Goal: Task Accomplishment & Management: Complete application form

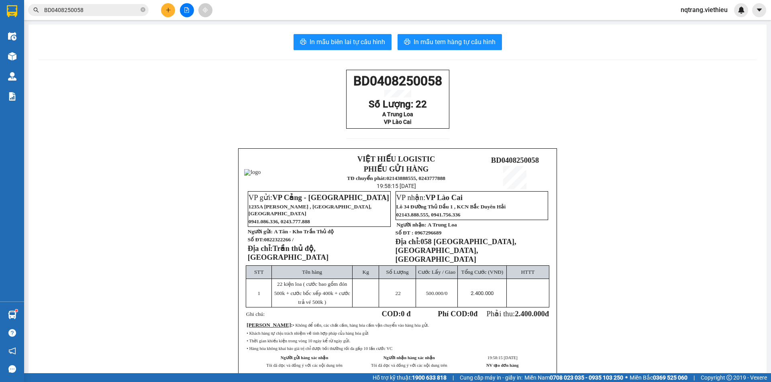
scroll to position [40, 0]
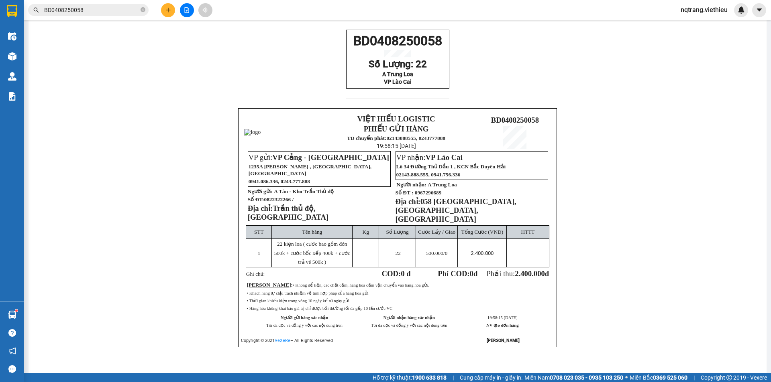
click at [285, 179] on div "VIỆT HIẾU LOGISTIC PHIẾU GỬI HÀNG TĐ chuyển phát: 02143888555, 0243777888 19:58…" at bounding box center [397, 227] width 319 height 239
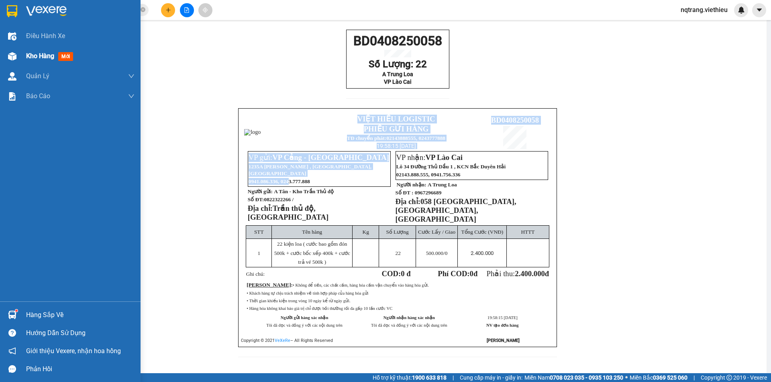
click at [39, 53] on span "Kho hàng" at bounding box center [40, 56] width 28 height 8
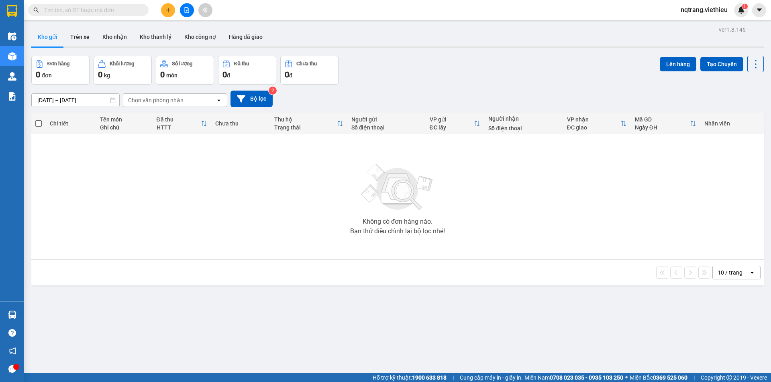
click at [167, 11] on icon "plus" at bounding box center [168, 10] width 6 height 6
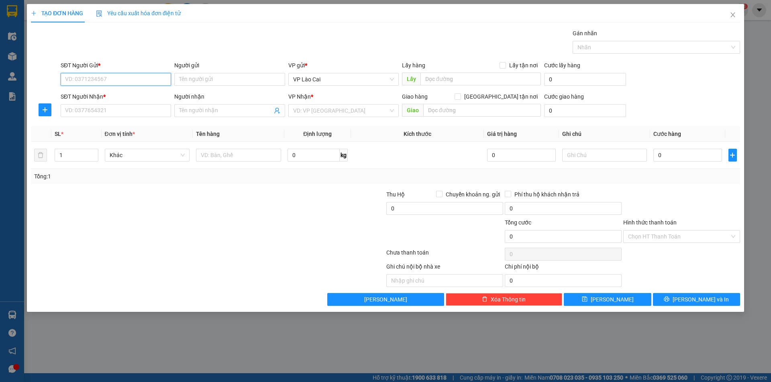
click at [136, 81] on input "SĐT Người Gửi *" at bounding box center [116, 79] width 110 height 13
click at [128, 78] on input "SĐT Người Gửi *" at bounding box center [116, 79] width 110 height 13
type input "0912859685"
click at [225, 79] on input "Người gửi" at bounding box center [229, 79] width 110 height 13
type input "Trụ sở Khối 3"
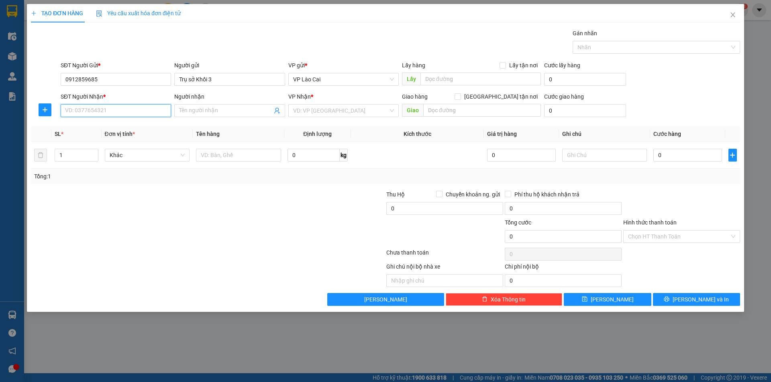
click at [106, 108] on input "SĐT Người Nhận *" at bounding box center [116, 110] width 110 height 13
type input "0915293799"
click at [218, 109] on input "Người nhận" at bounding box center [225, 110] width 93 height 9
type input "[PERSON_NAME]"
click at [336, 109] on input "search" at bounding box center [340, 111] width 95 height 12
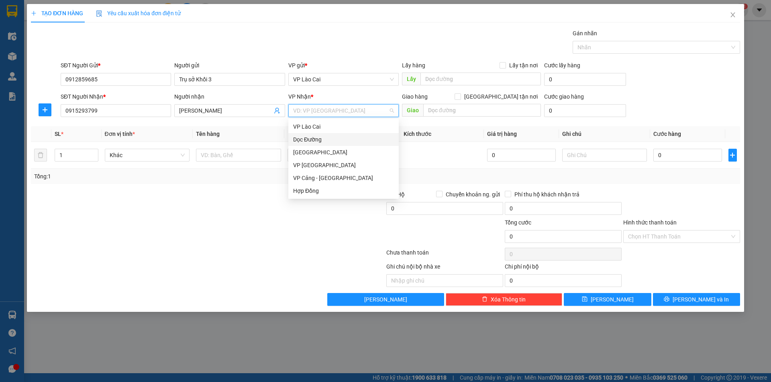
click at [313, 138] on div "Dọc Đường" at bounding box center [343, 139] width 101 height 9
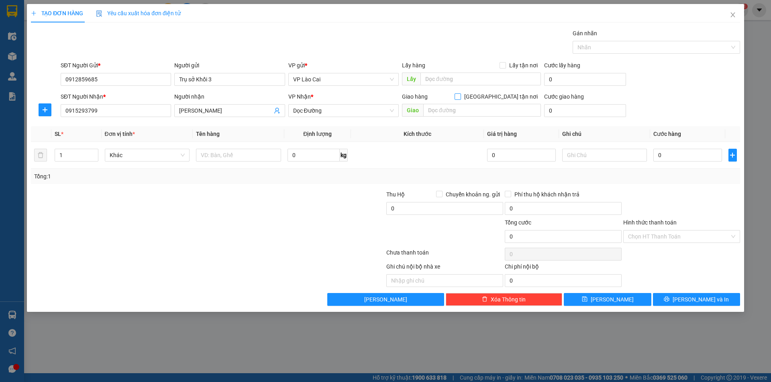
click at [460, 94] on input "[GEOGRAPHIC_DATA] tận nơi" at bounding box center [457, 97] width 6 height 6
checkbox input "true"
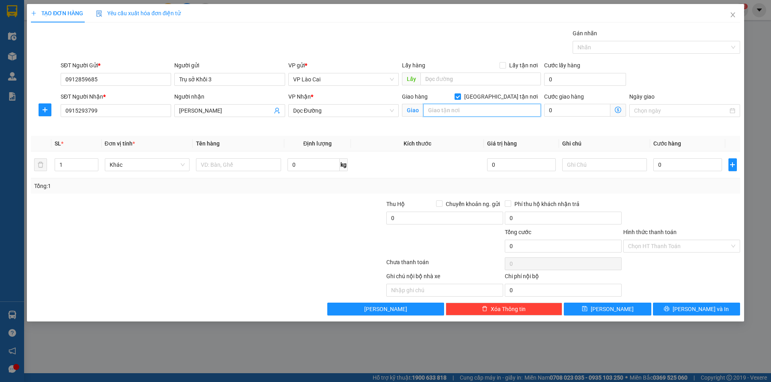
click at [496, 111] on input "text" at bounding box center [482, 110] width 118 height 13
type input "62 [PERSON_NAME]"
click at [586, 168] on input "text" at bounding box center [604, 165] width 85 height 13
click at [227, 164] on input "text" at bounding box center [238, 165] width 85 height 13
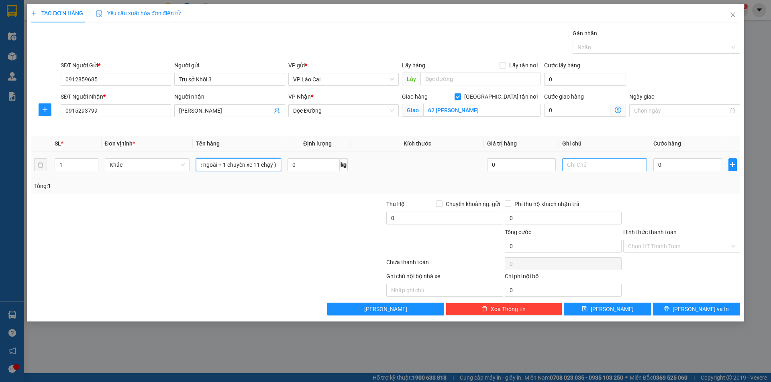
type input "2 chuyến ( 1 chuyến thuê xe ngoài + 1 chuyến xe 11 chạy )"
click at [603, 166] on input "text" at bounding box center [604, 165] width 85 height 13
type input "tổng cước 9500k , đã chi xe 11 : 2500k"
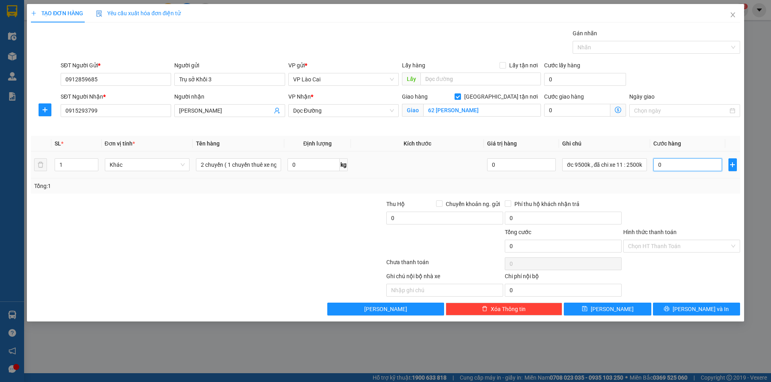
scroll to position [0, 0]
click at [669, 159] on input "0" at bounding box center [687, 165] width 68 height 13
type input "7"
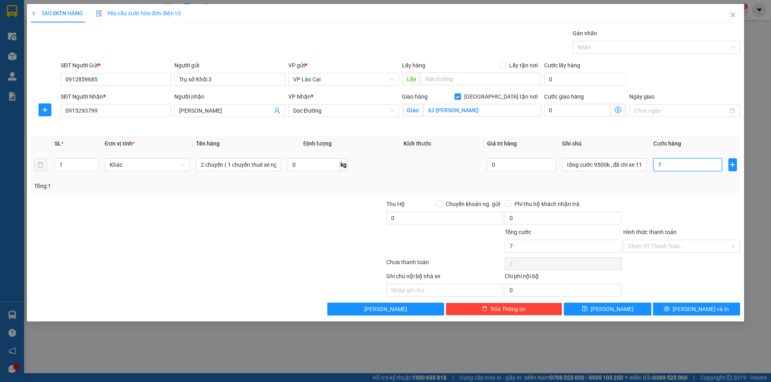
type input "70"
type input "700"
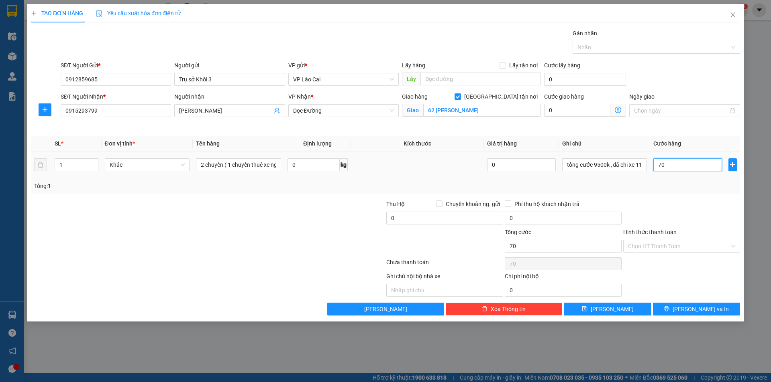
type input "700"
type input "7.000"
type input "70.000"
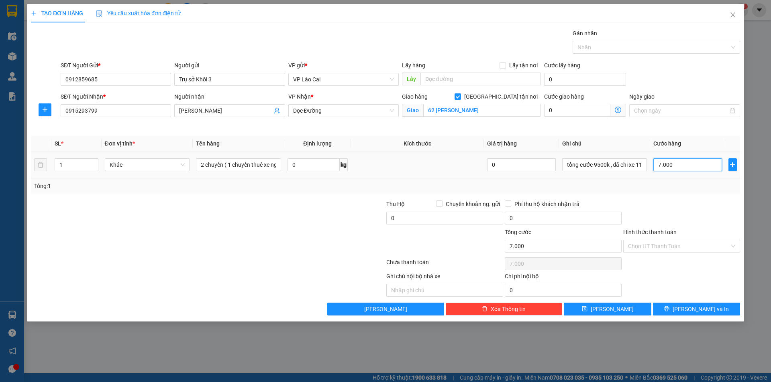
type input "70.000"
type input "700.000"
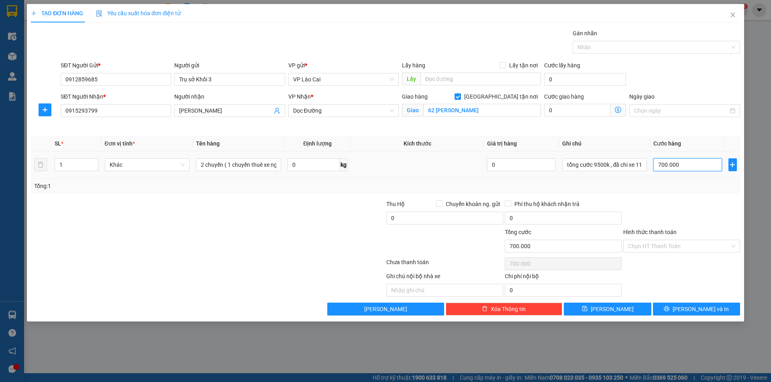
type input "7.000.000"
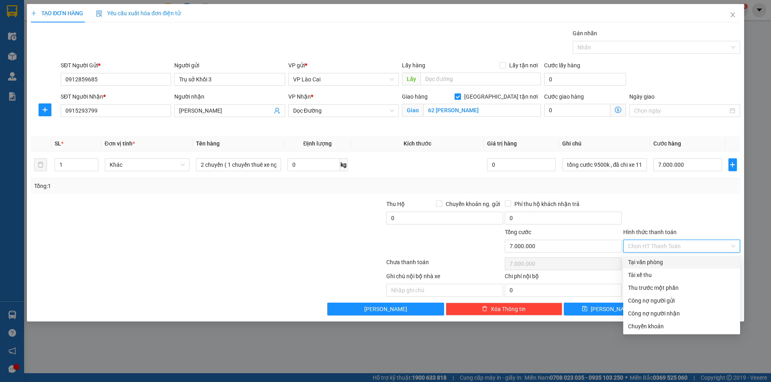
click at [656, 246] on input "Hình thức thanh toán" at bounding box center [679, 246] width 102 height 12
click at [648, 261] on div "Tại văn phòng" at bounding box center [681, 262] width 107 height 9
type input "0"
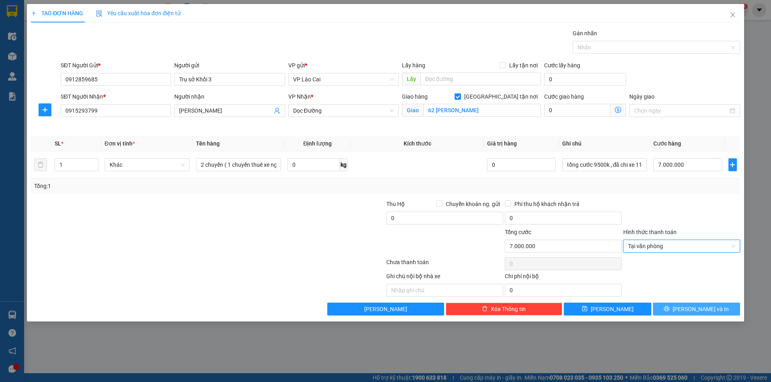
click at [669, 310] on icon "printer" at bounding box center [666, 309] width 6 height 6
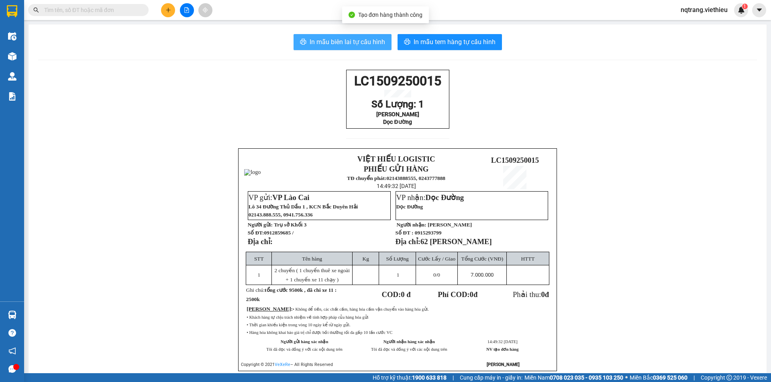
click at [352, 41] on span "In mẫu biên lai tự cấu hình" at bounding box center [346, 42] width 75 height 10
click at [116, 6] on input "text" at bounding box center [91, 10] width 95 height 9
paste input "BD1109250176"
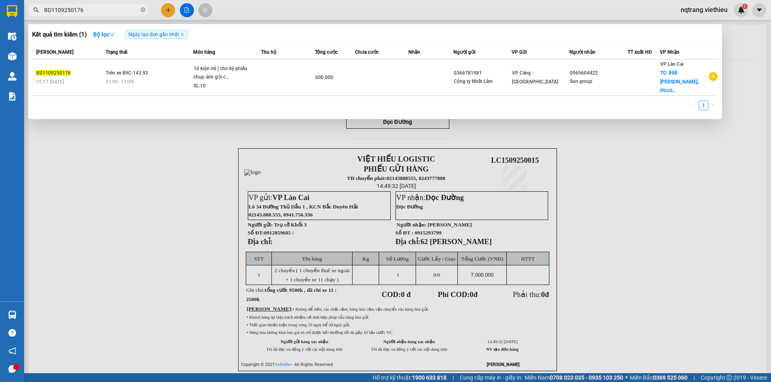
drag, startPoint x: 92, startPoint y: 9, endPoint x: 16, endPoint y: 16, distance: 76.5
click at [16, 16] on section "Kết quả tìm kiếm ( 1 ) Bộ lọc Ngày tạo đơn gần nhất Mã ĐH Trạng thái Món hàng T…" at bounding box center [385, 191] width 771 height 382
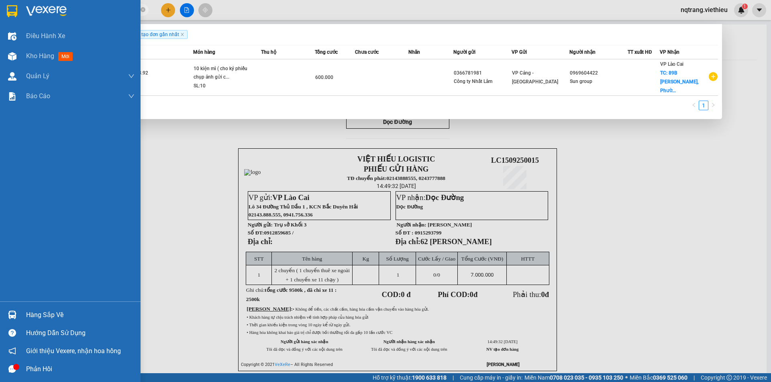
paste input "65"
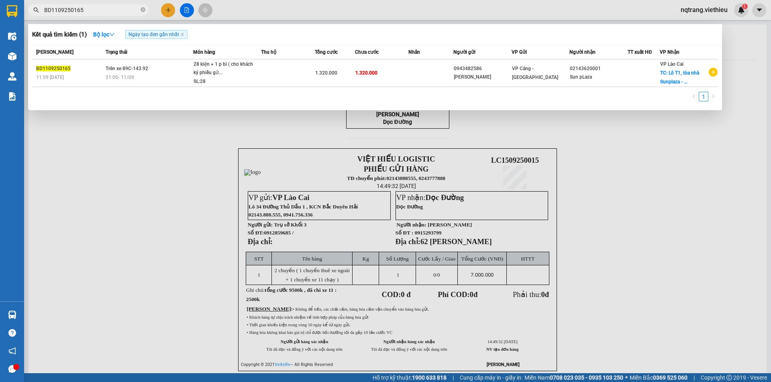
type input "BD1109250165"
